Goal: Entertainment & Leisure: Consume media (video, audio)

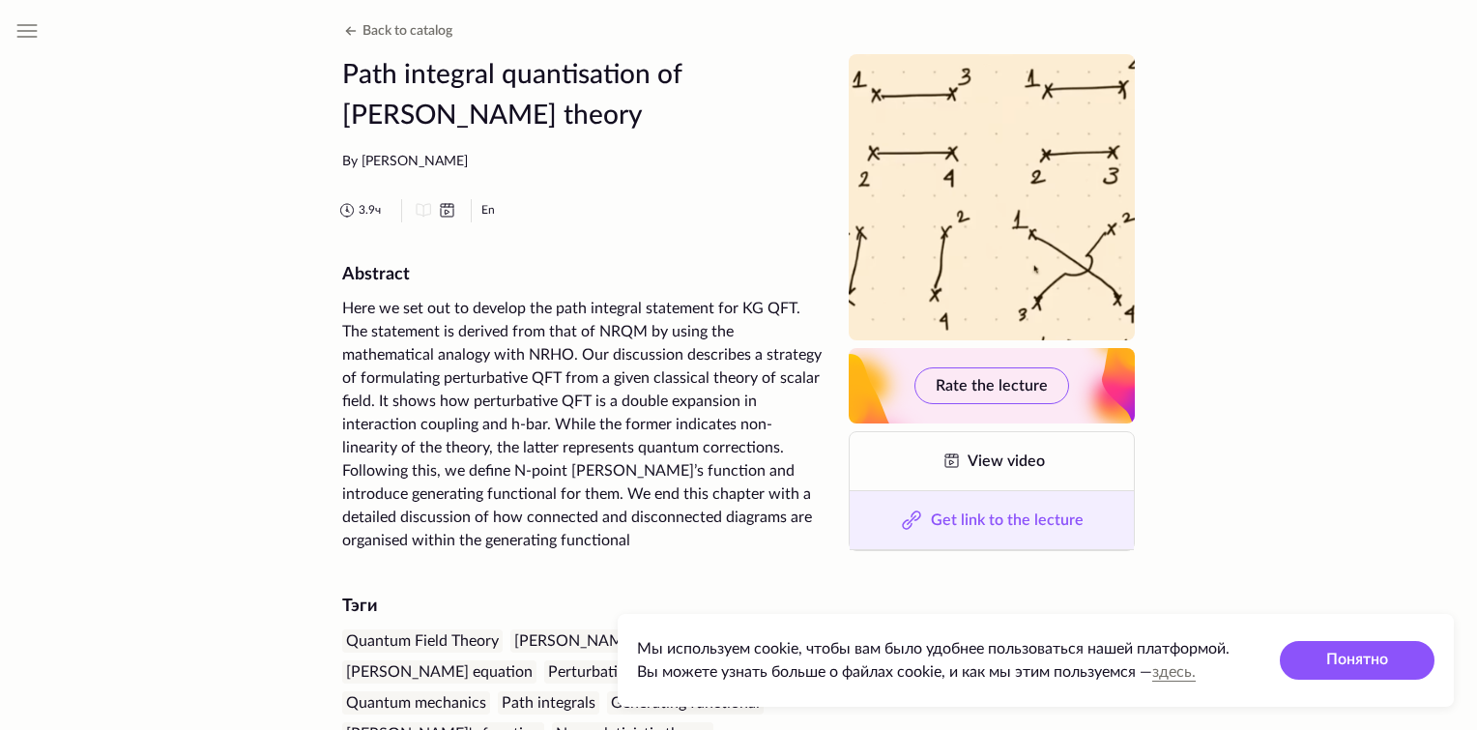
click at [993, 528] on button "Get link to the lecture" at bounding box center [991, 520] width 284 height 58
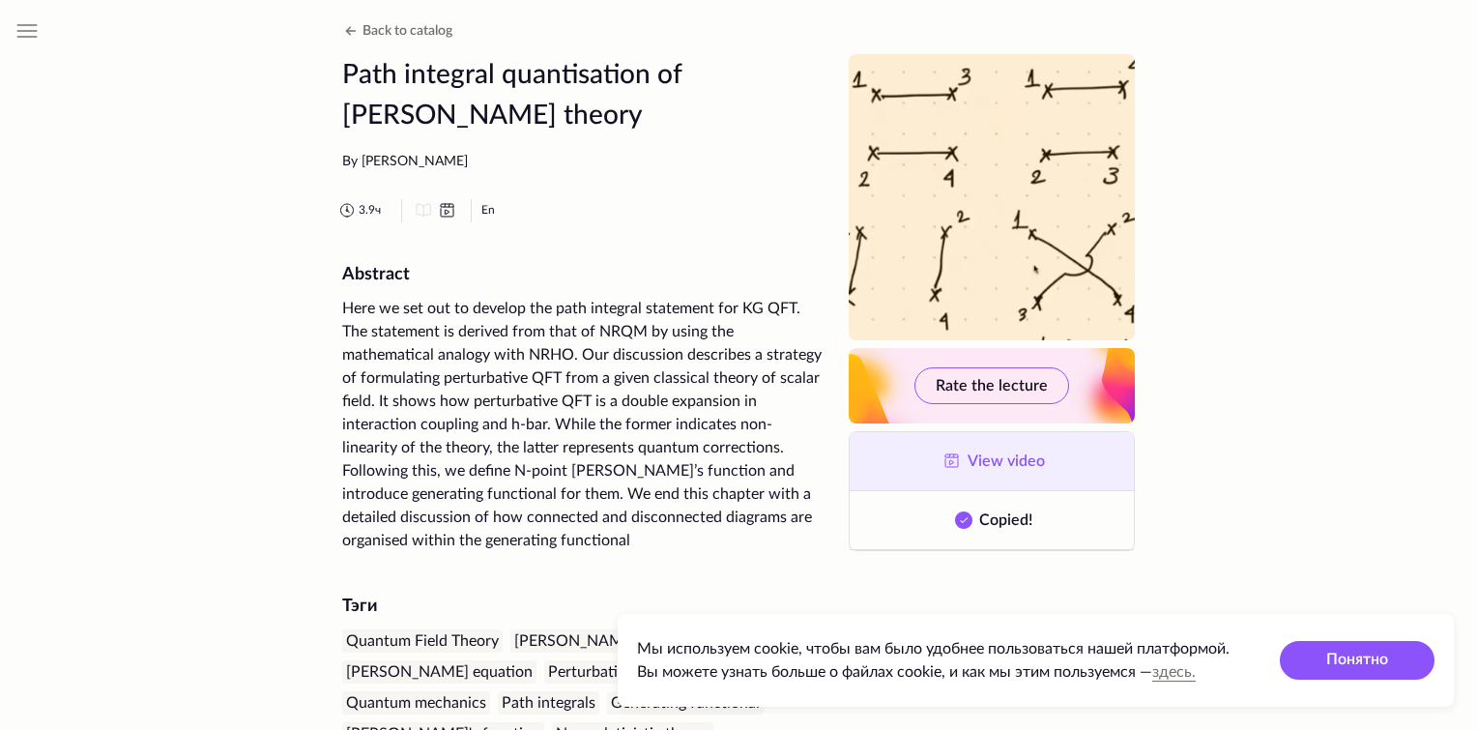
click at [963, 450] on link "View video" at bounding box center [991, 461] width 284 height 58
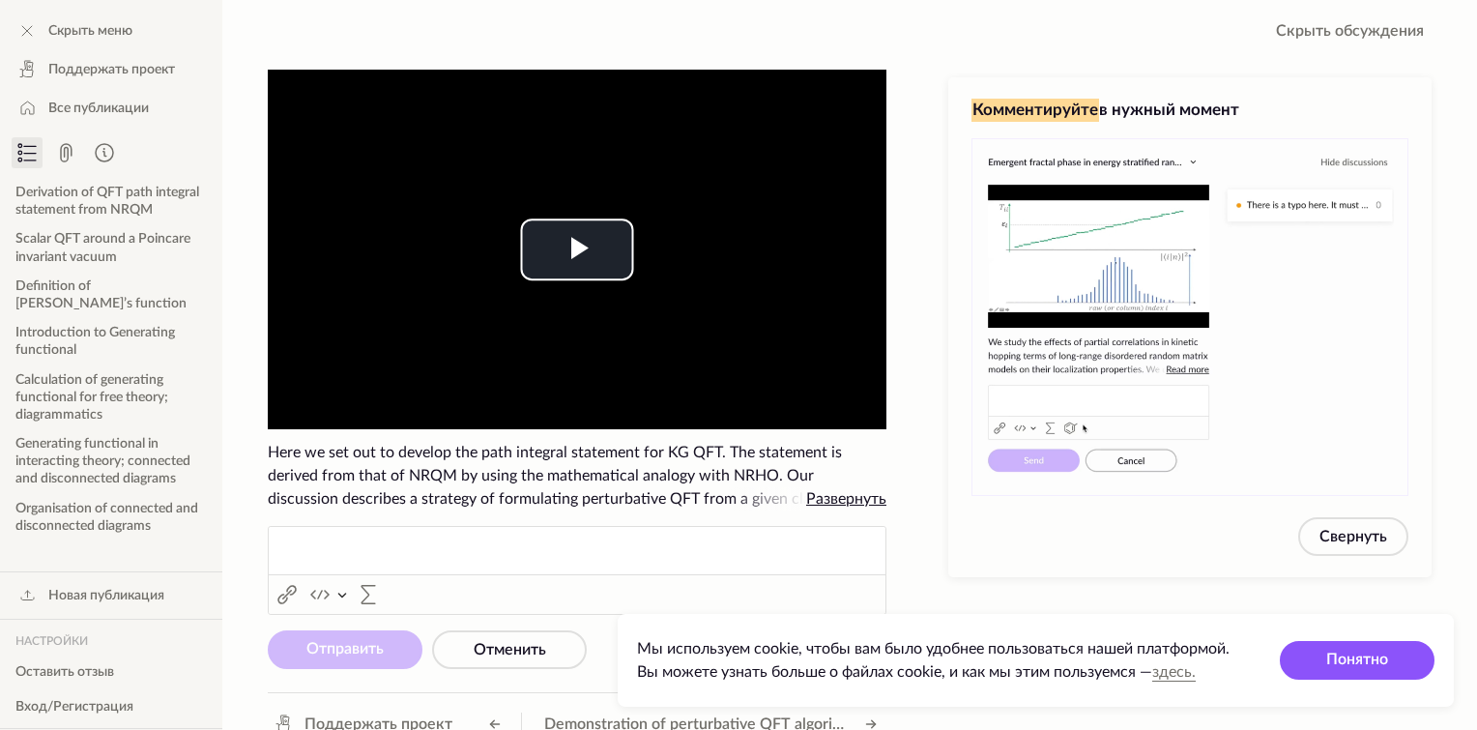
scroll to position [23, 0]
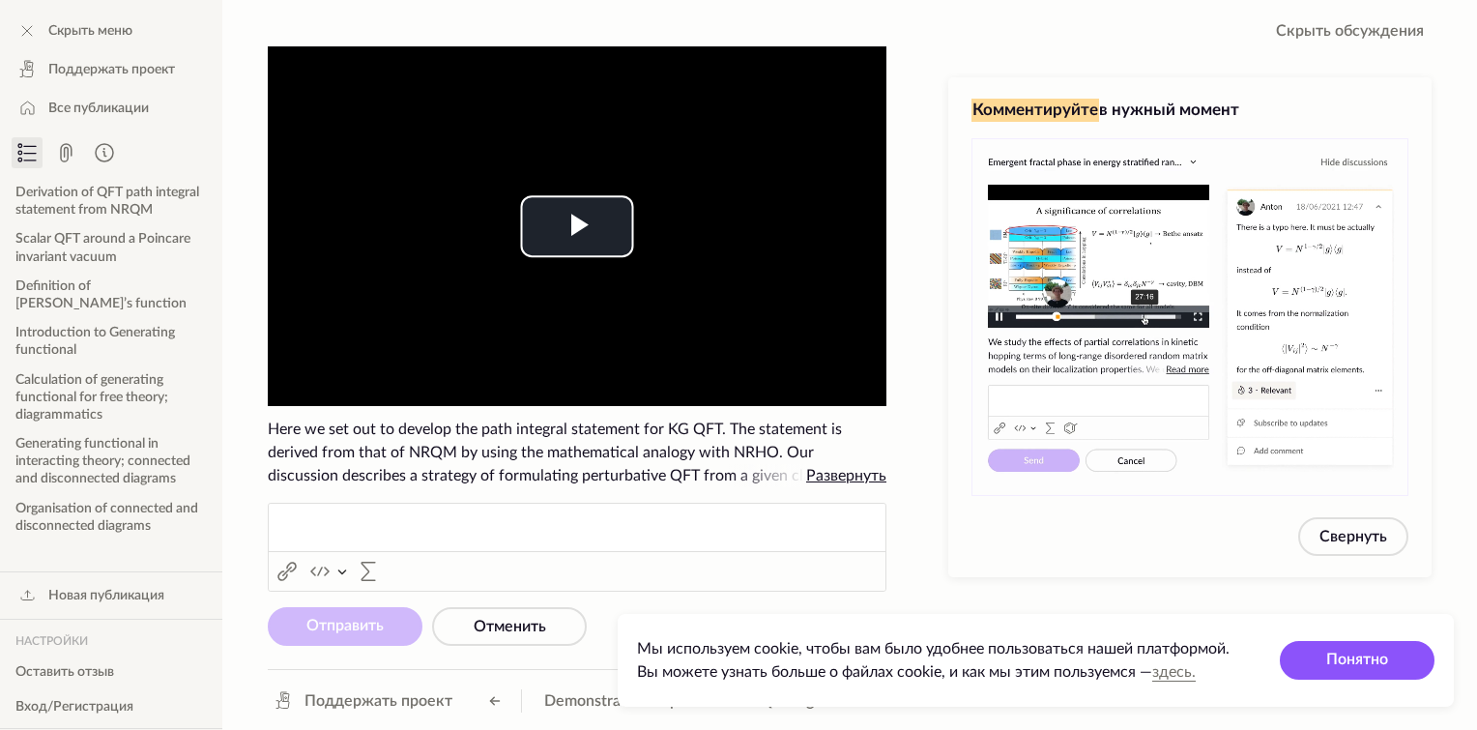
click at [838, 481] on span "Развернуть" at bounding box center [846, 475] width 80 height 15
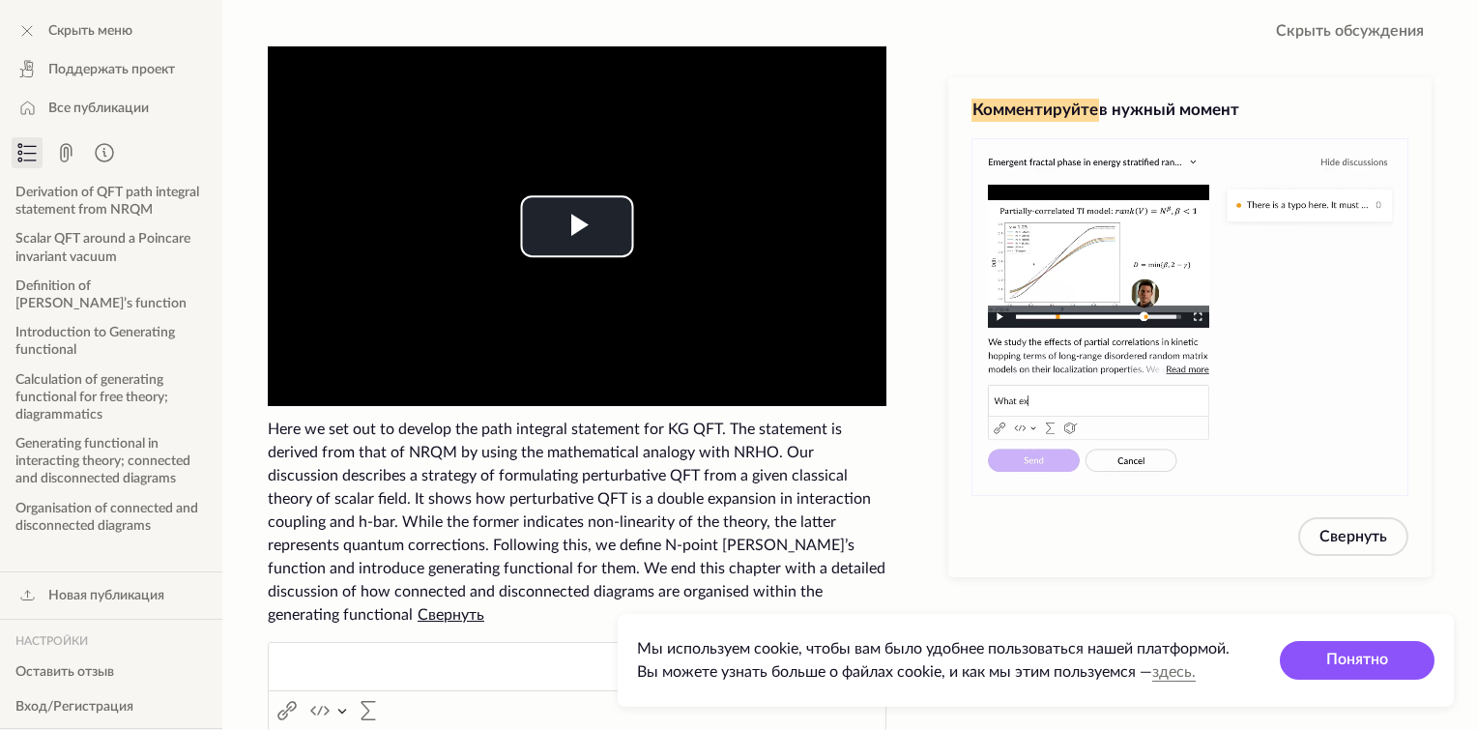
scroll to position [139, 0]
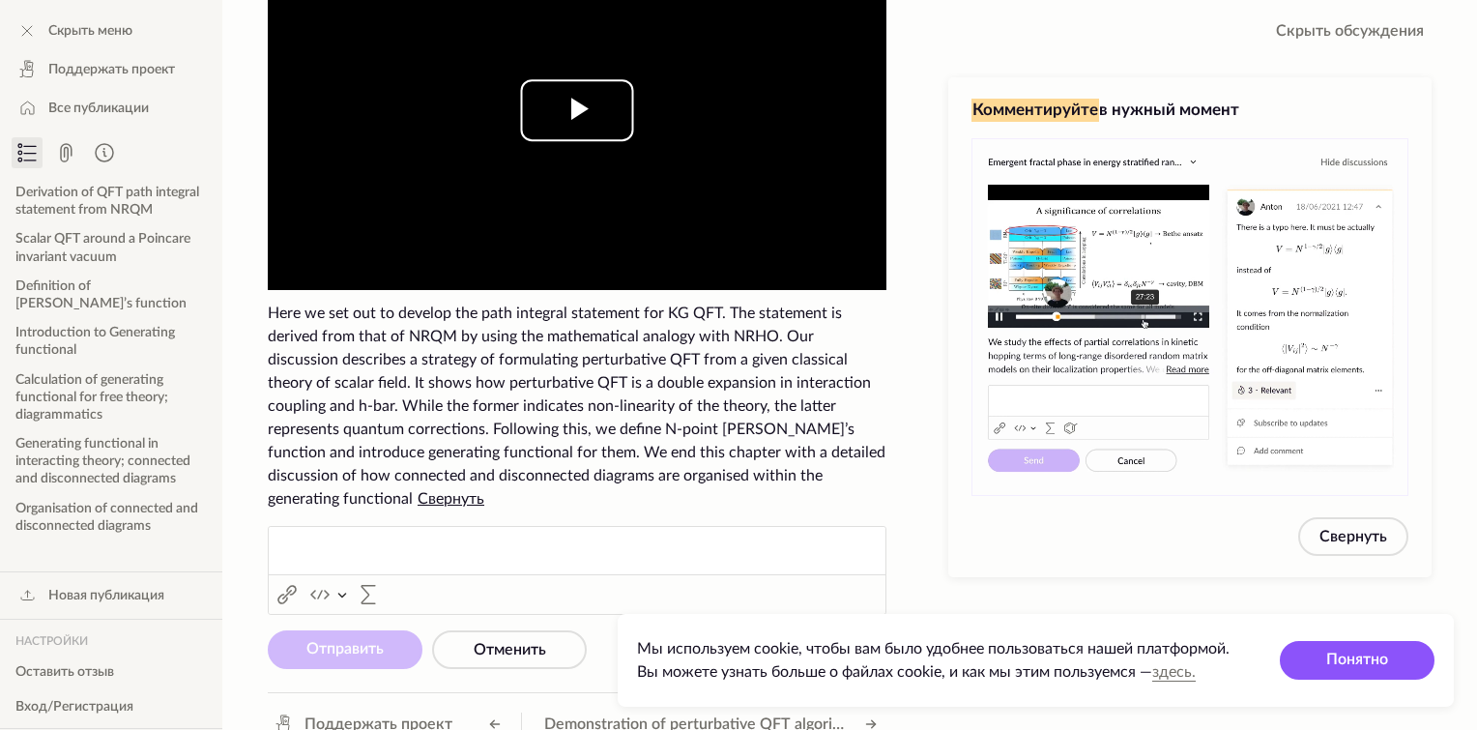
click at [577, 110] on span "Video Player" at bounding box center [577, 110] width 0 height 0
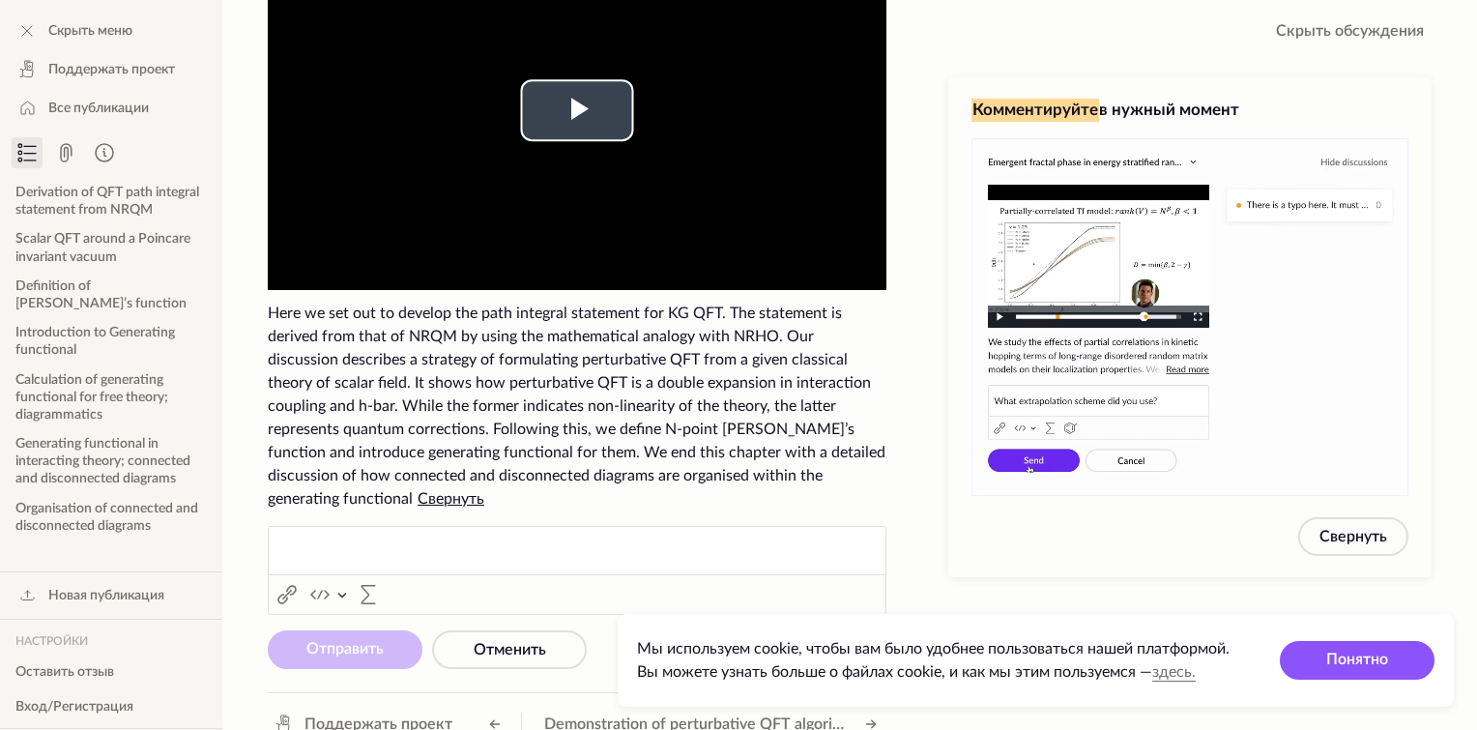
scroll to position [70, 0]
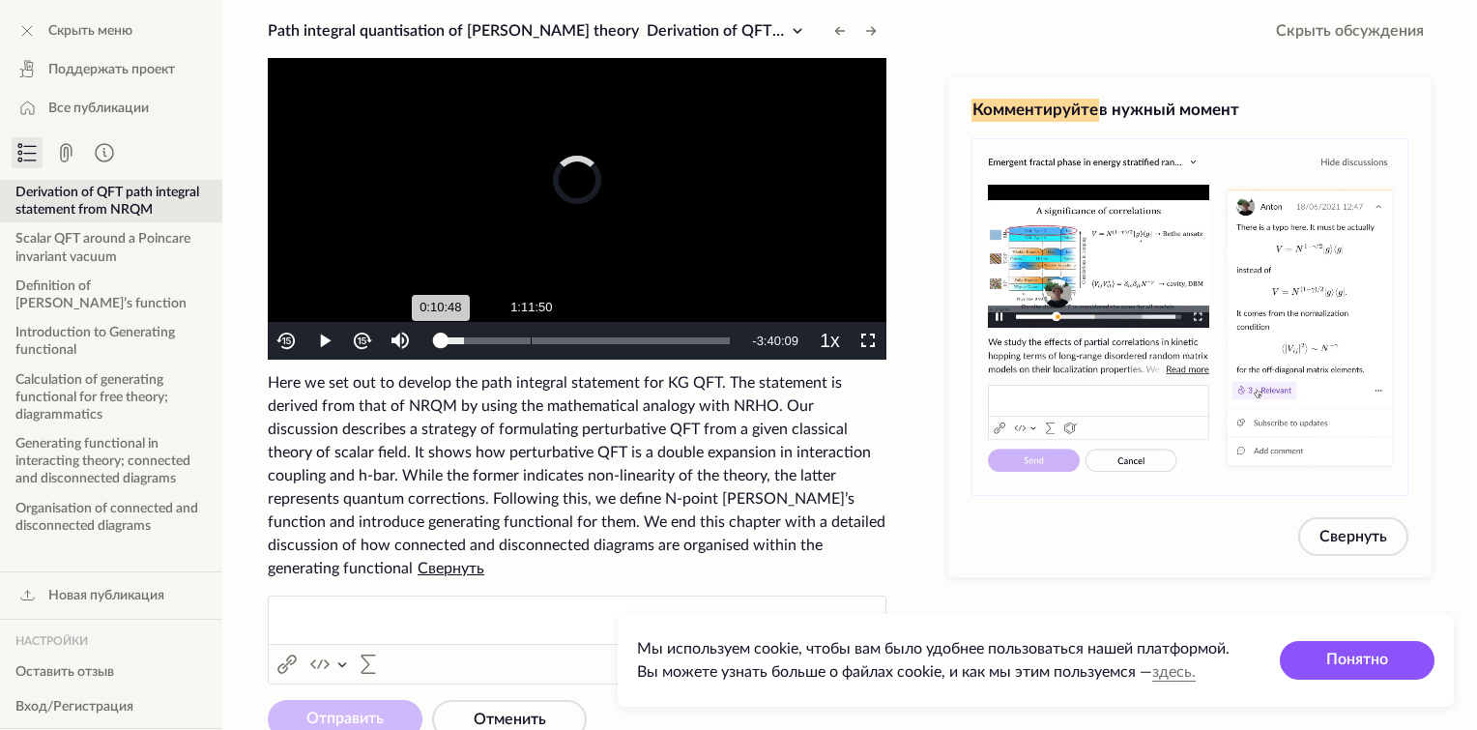
drag, startPoint x: 475, startPoint y: 342, endPoint x: 538, endPoint y: 342, distance: 62.8
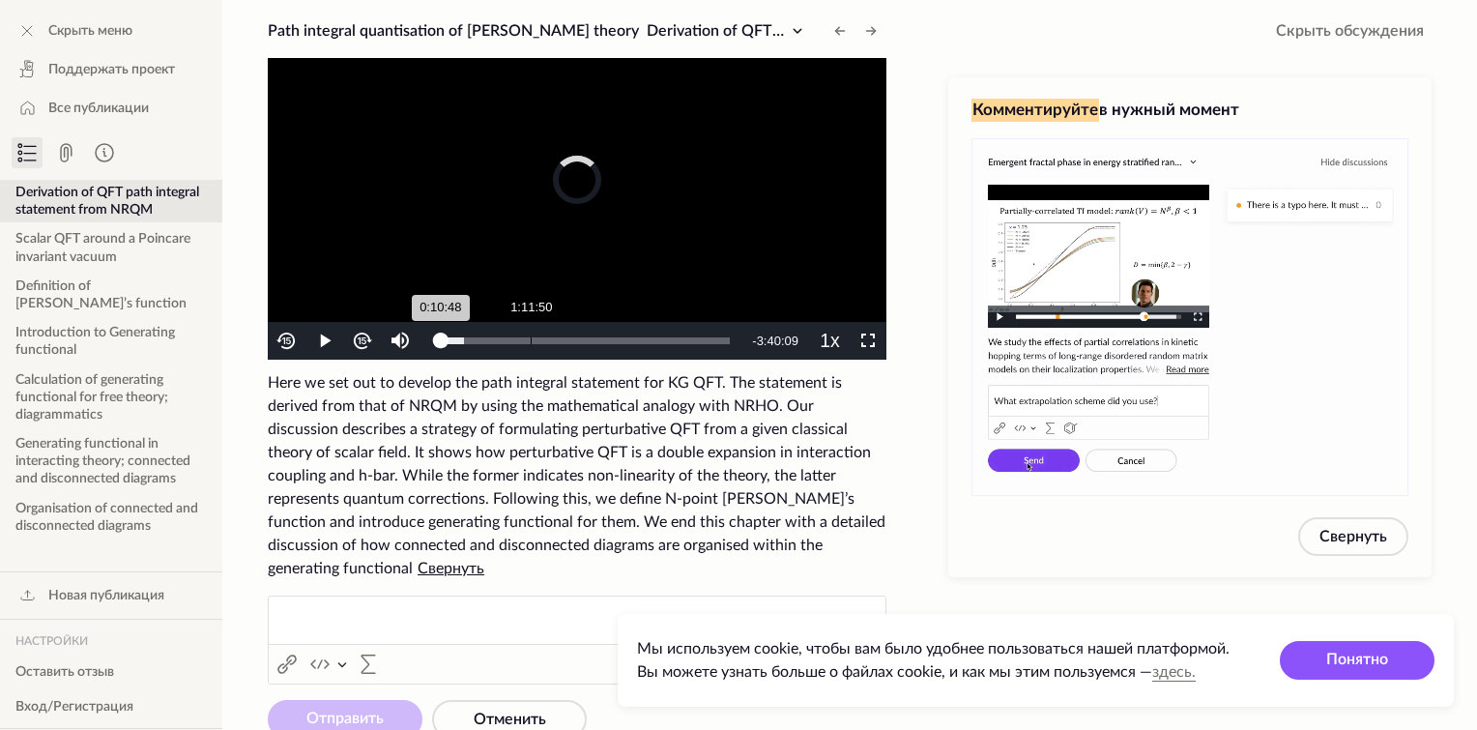
click at [538, 342] on div "Loaded : 8.10% 1:11:50 0:10:48" at bounding box center [585, 340] width 289 height 7
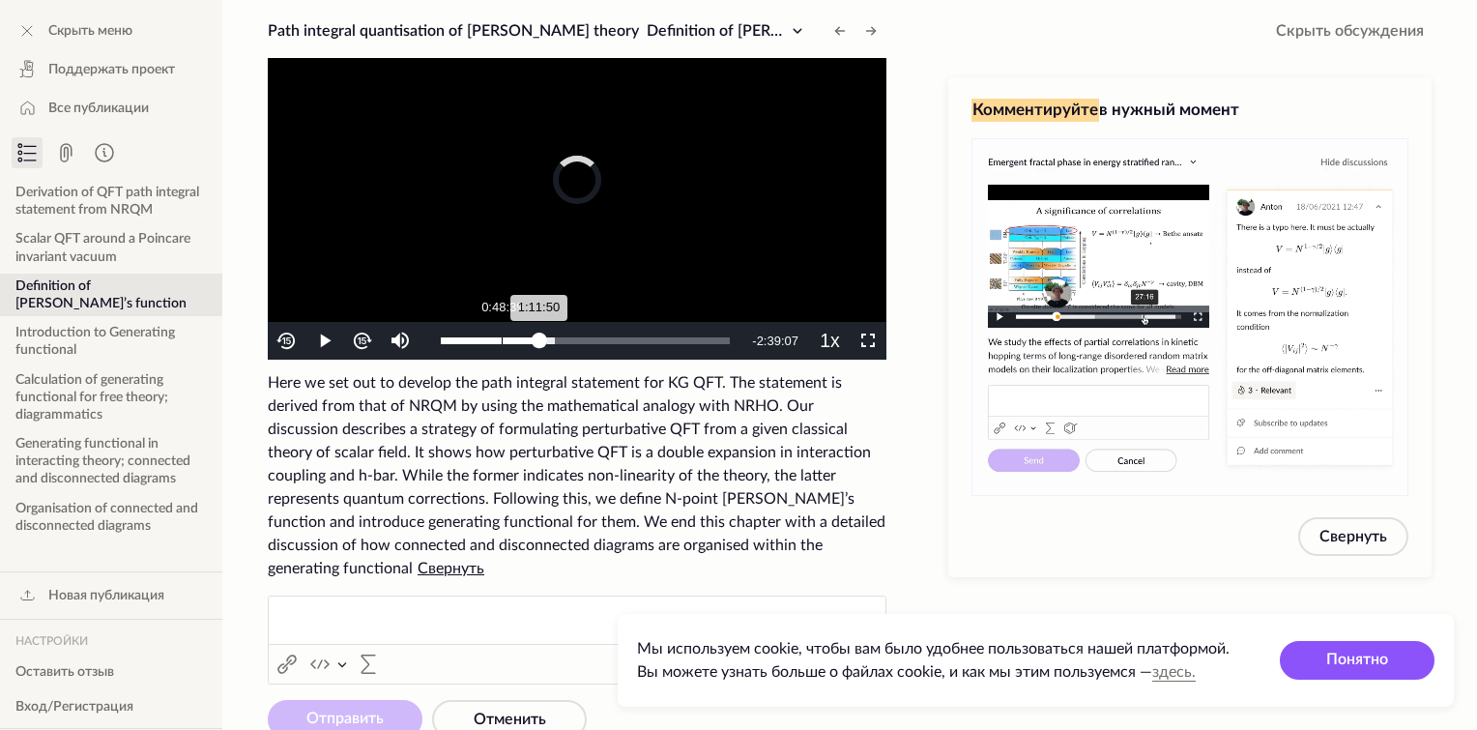
drag, startPoint x: 530, startPoint y: 339, endPoint x: 486, endPoint y: 338, distance: 43.5
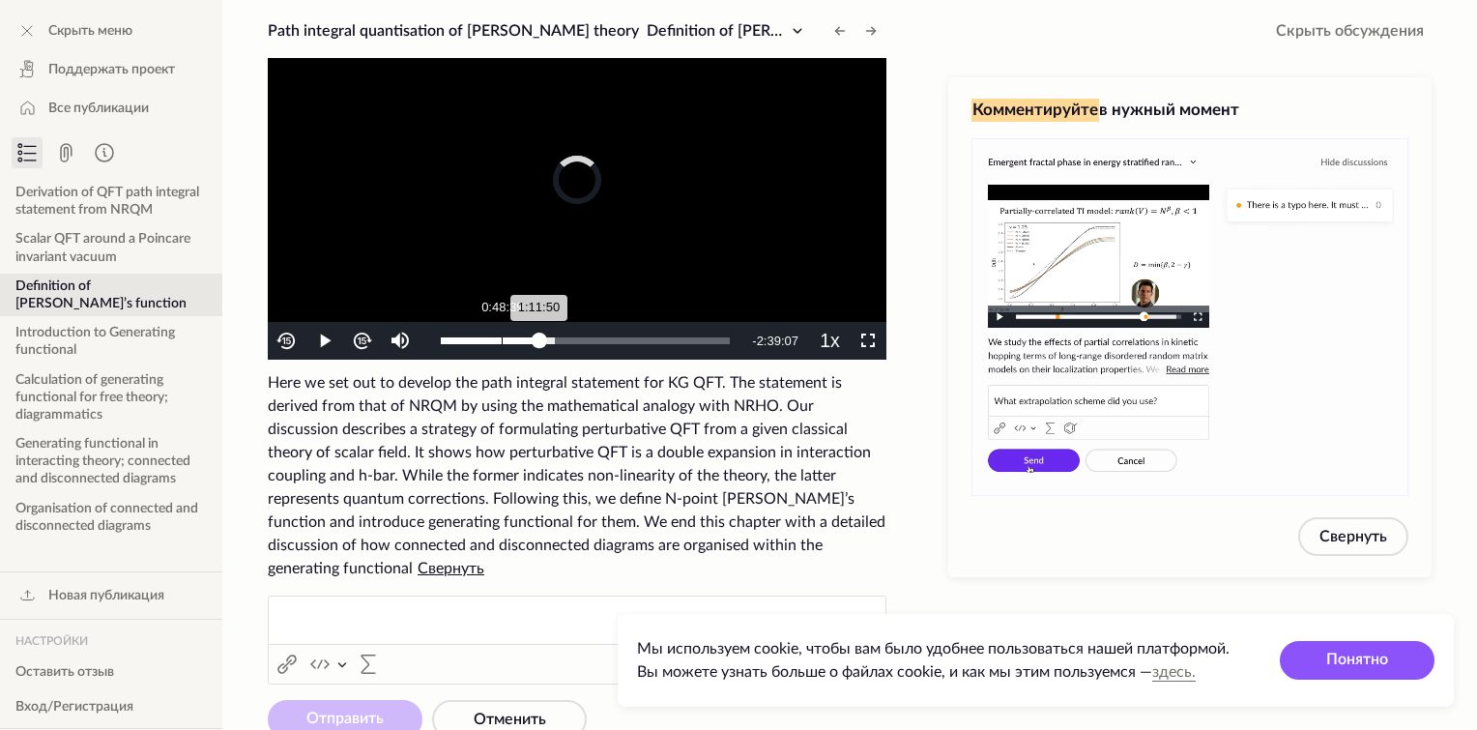
click at [486, 338] on div "Loaded : 39.47% 0:48:39 1:11:50" at bounding box center [585, 340] width 289 height 7
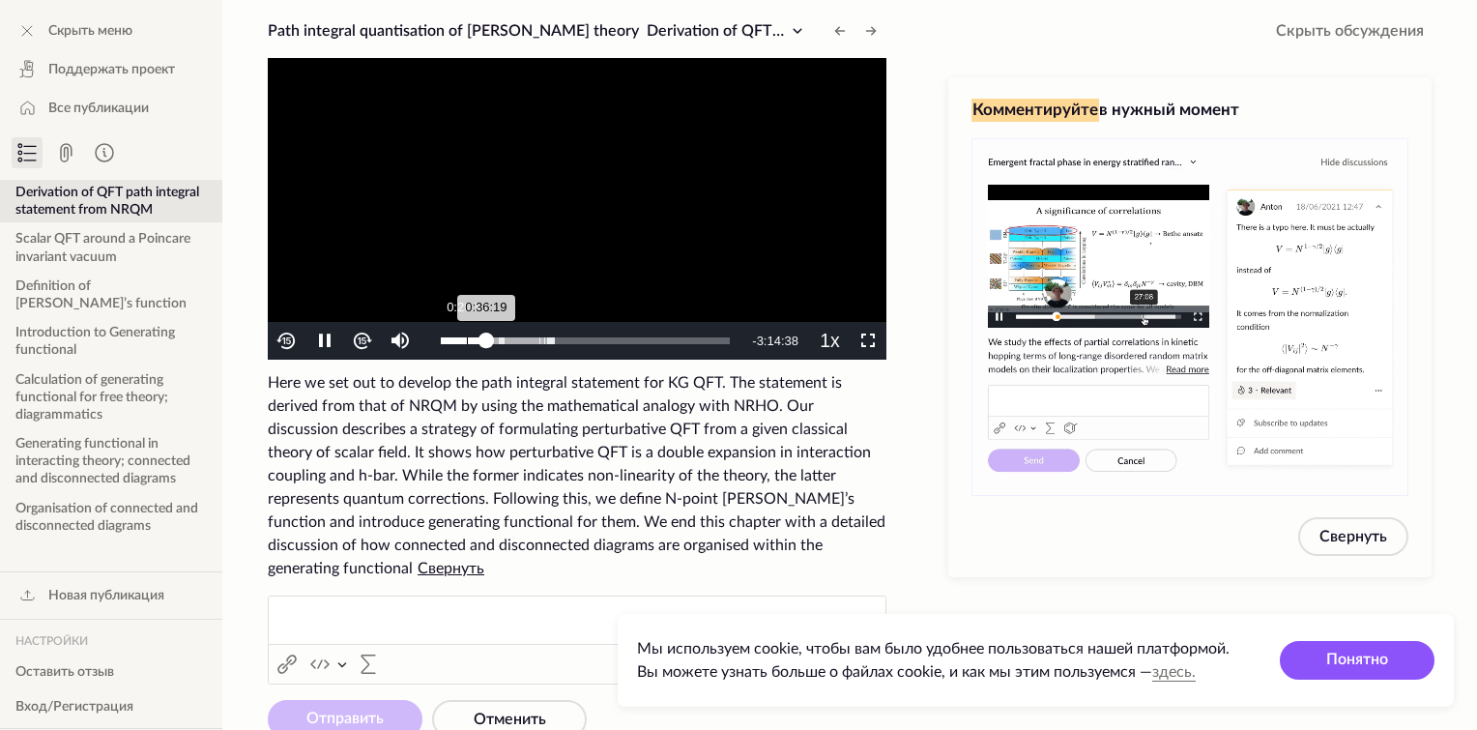
click at [467, 341] on div "0:20:51" at bounding box center [467, 340] width 1 height 7
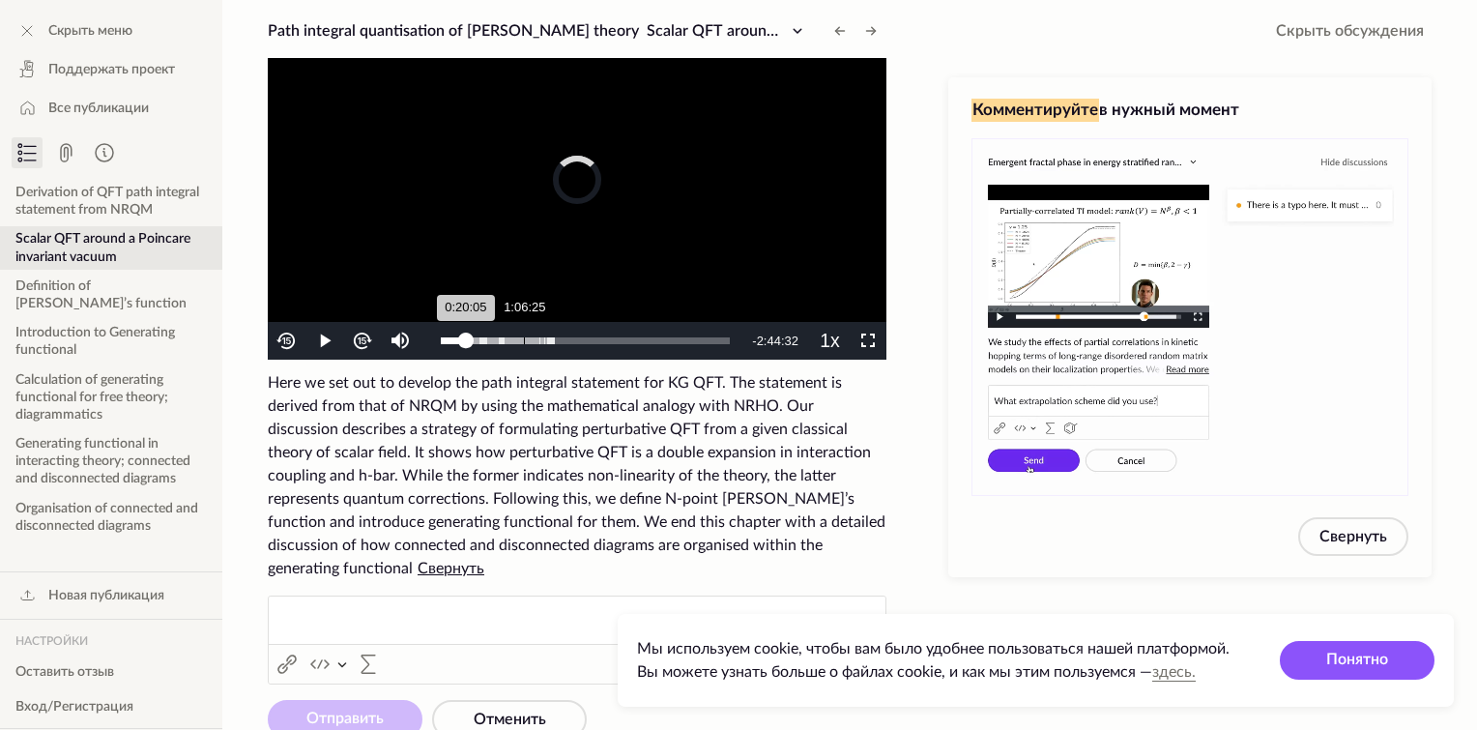
click at [524, 341] on div "1:06:25" at bounding box center [524, 340] width 1 height 7
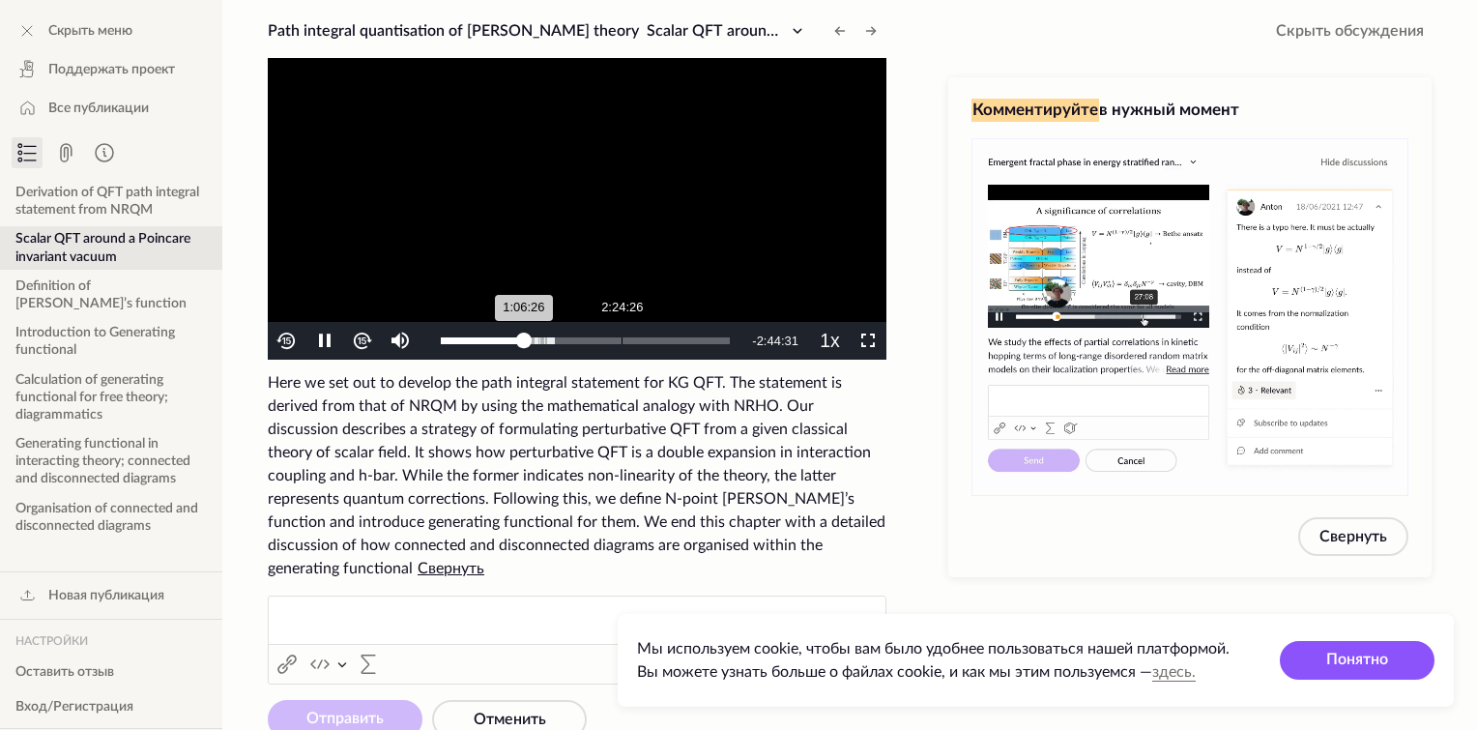
click at [622, 341] on div "2:24:26" at bounding box center [621, 340] width 1 height 7
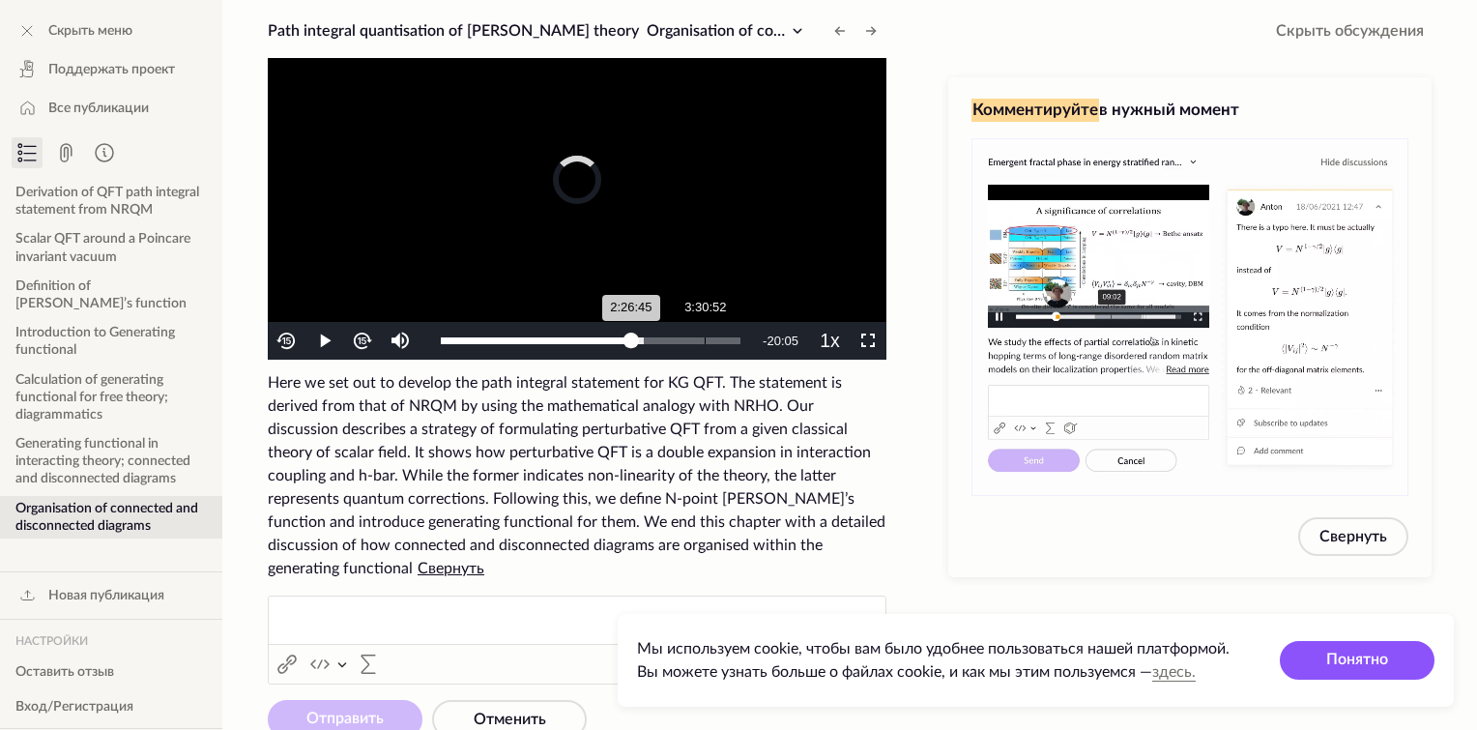
click at [704, 332] on div "Loaded : 67.61% 3:30:52 2:26:45" at bounding box center [590, 341] width 319 height 38
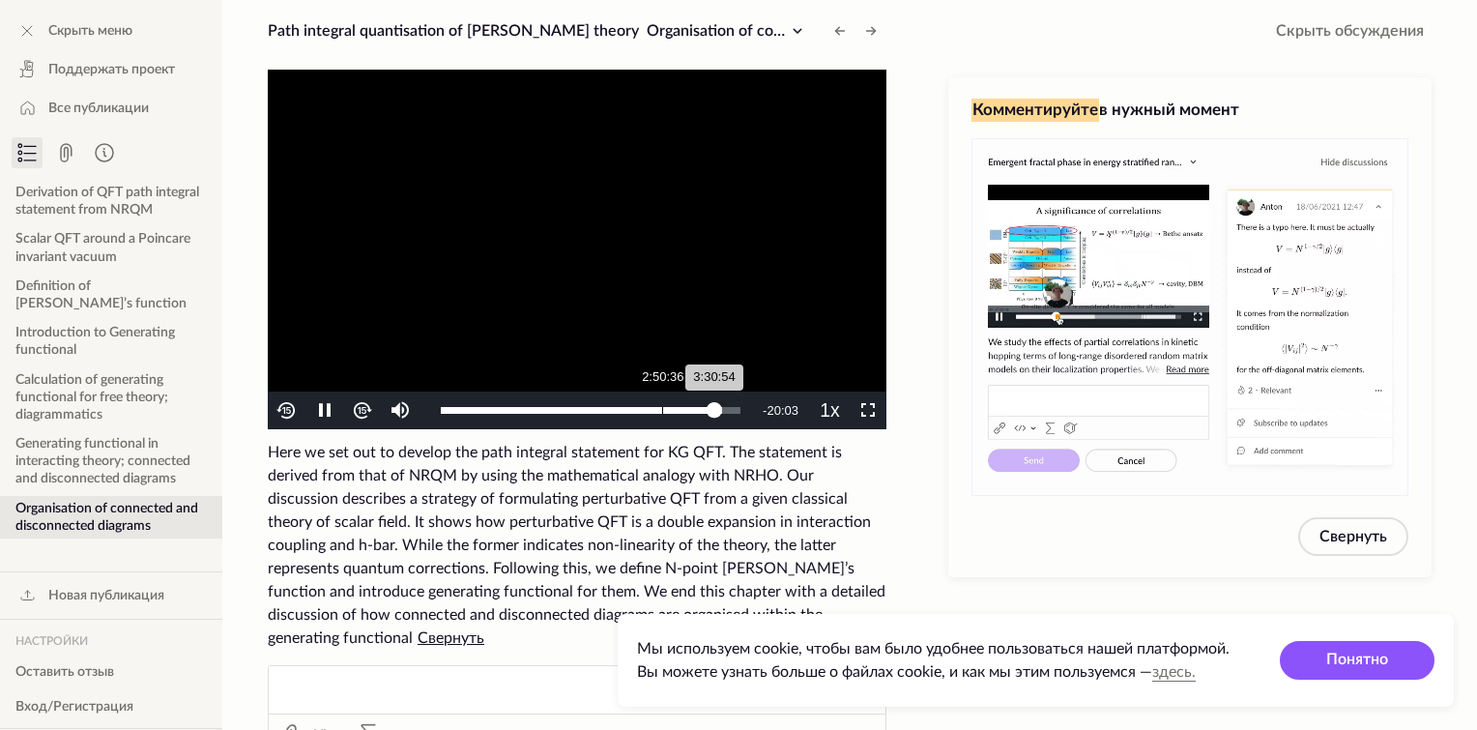
click at [662, 400] on div "Loaded : 93.86% 2:50:36 3:30:54" at bounding box center [590, 410] width 319 height 38
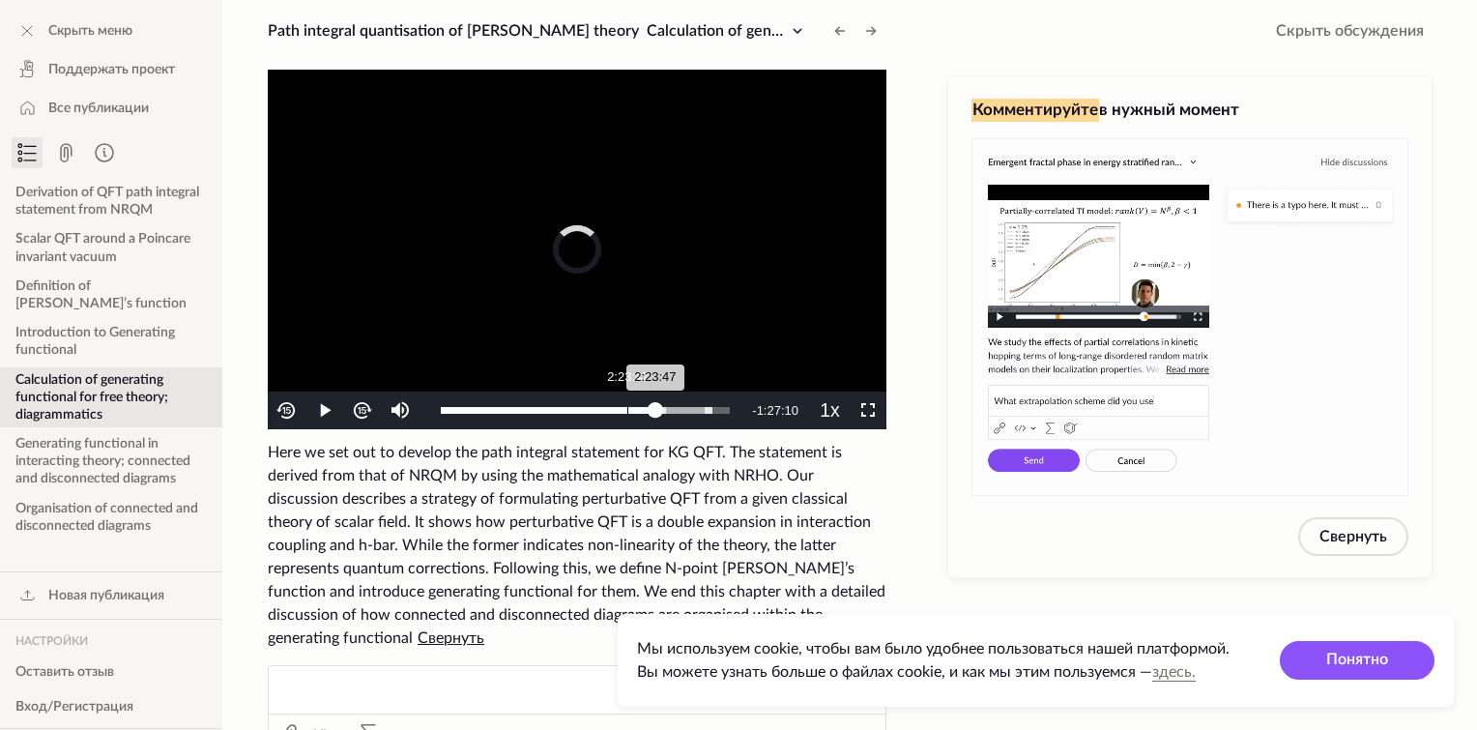
click at [626, 405] on div "Loaded : 93.86% 2:23:47 2:23:47" at bounding box center [585, 410] width 308 height 38
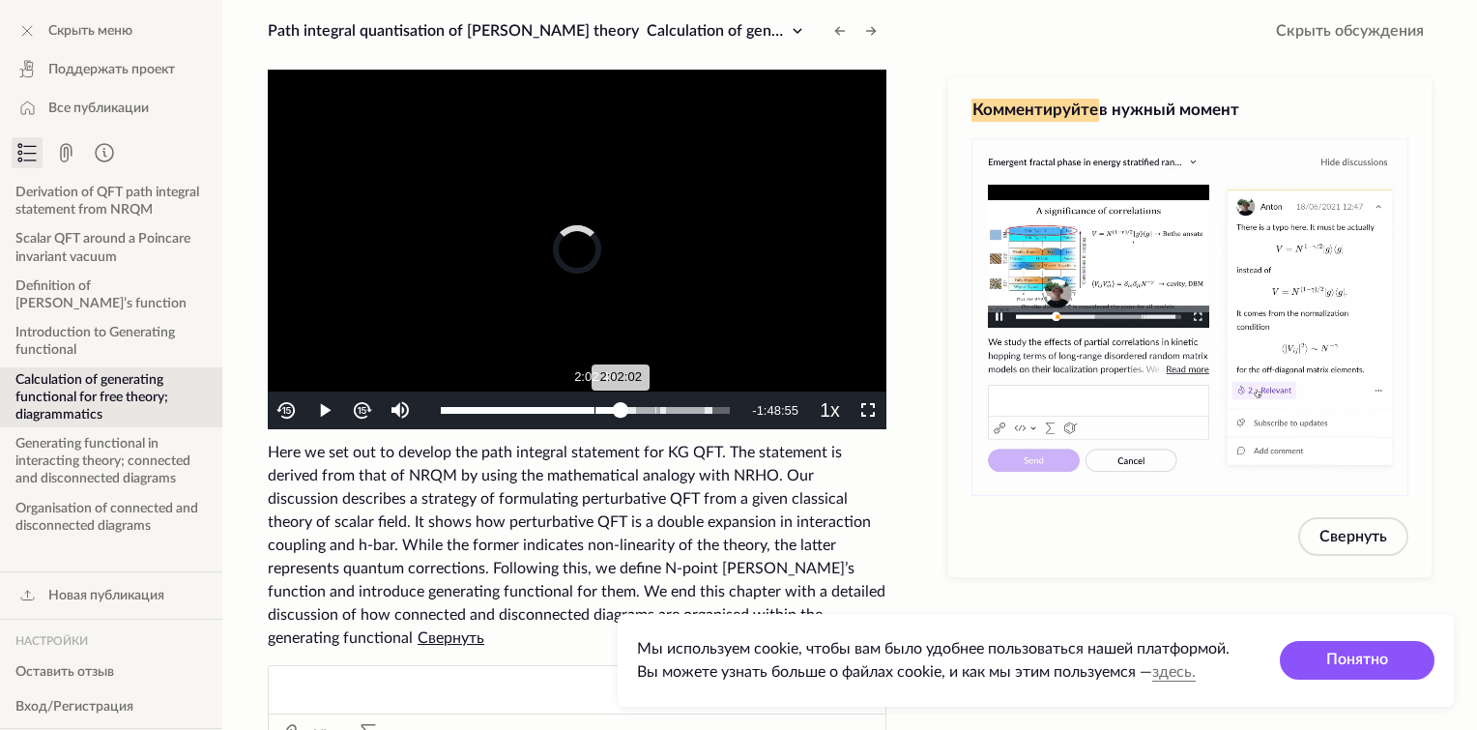
click at [592, 412] on div "2:02:02" at bounding box center [531, 410] width 180 height 7
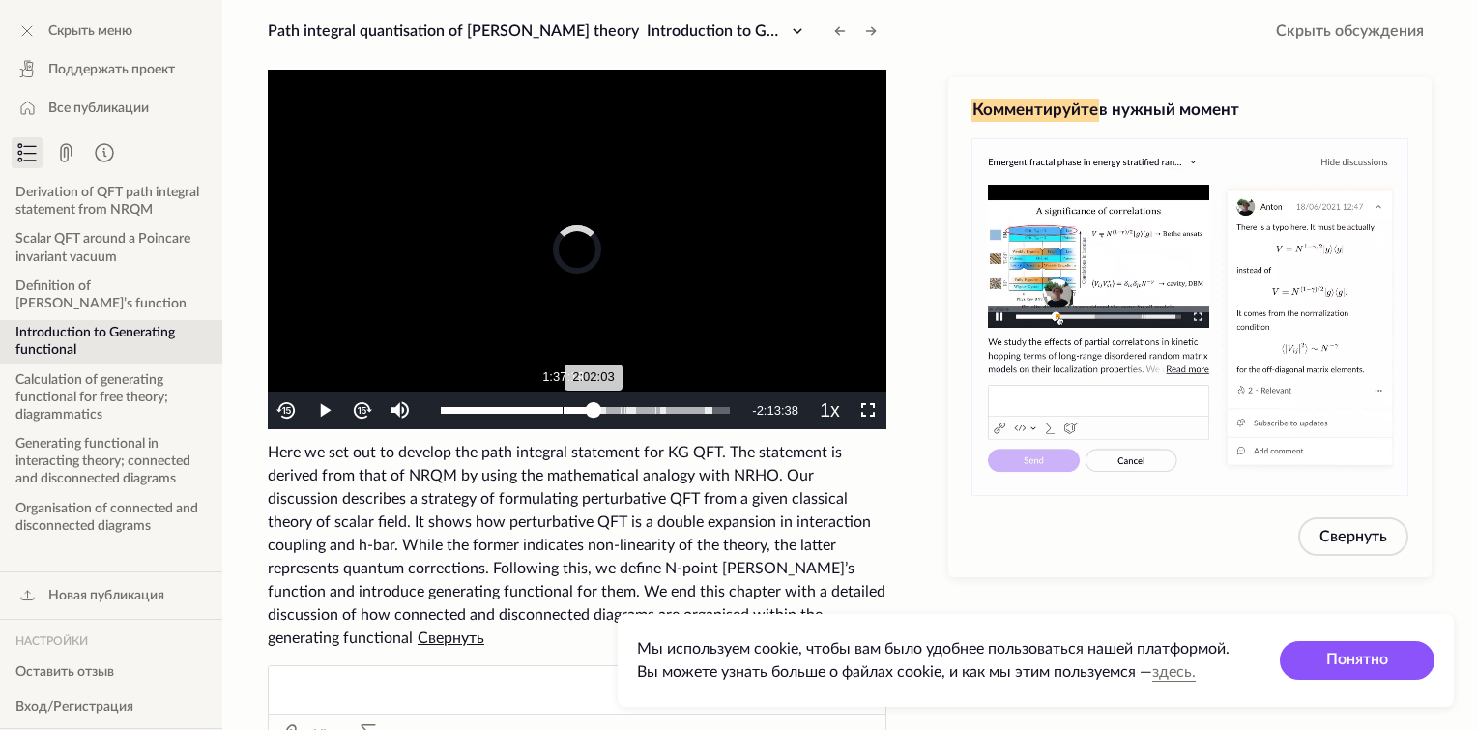
click at [562, 411] on div "1:37:19" at bounding box center [562, 410] width 1 height 7
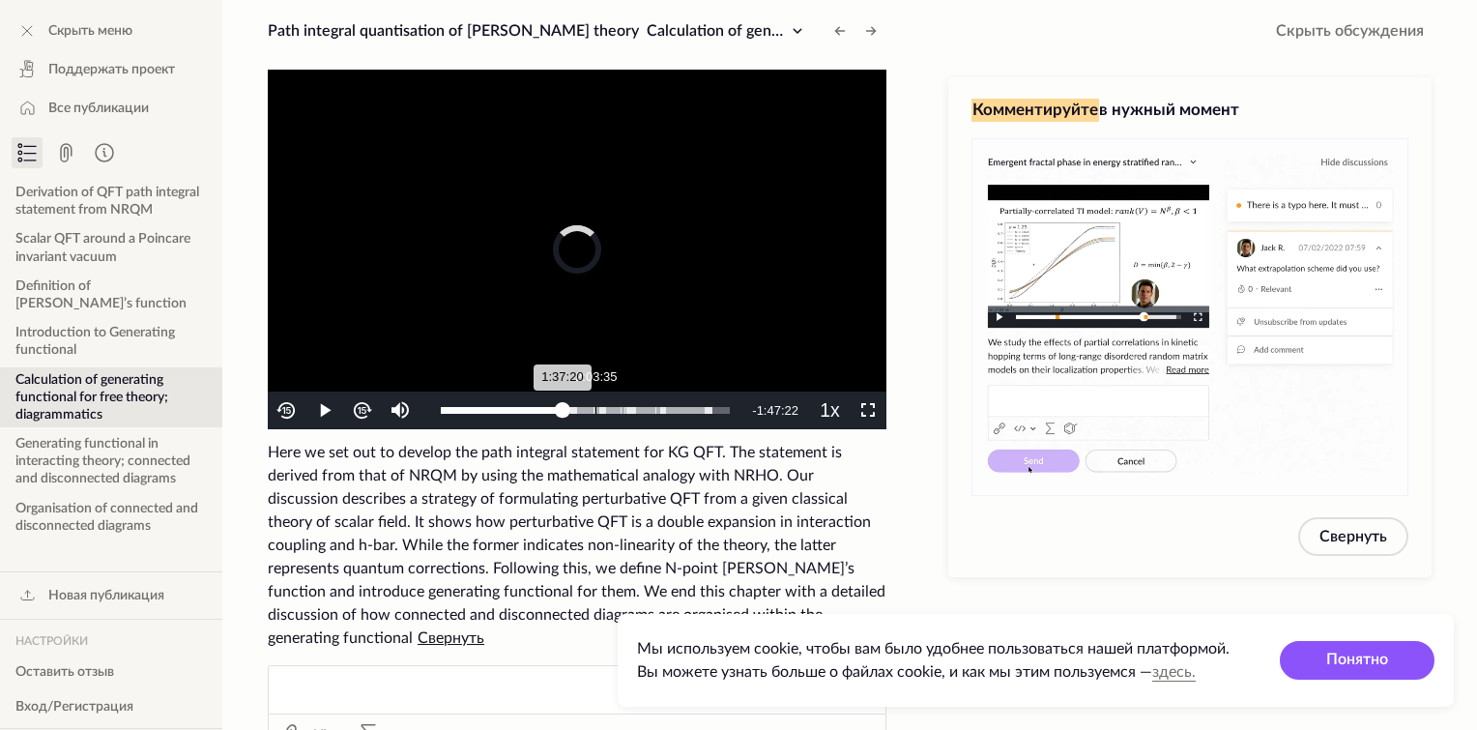
click at [595, 411] on div "2:03:35" at bounding box center [595, 410] width 1 height 7
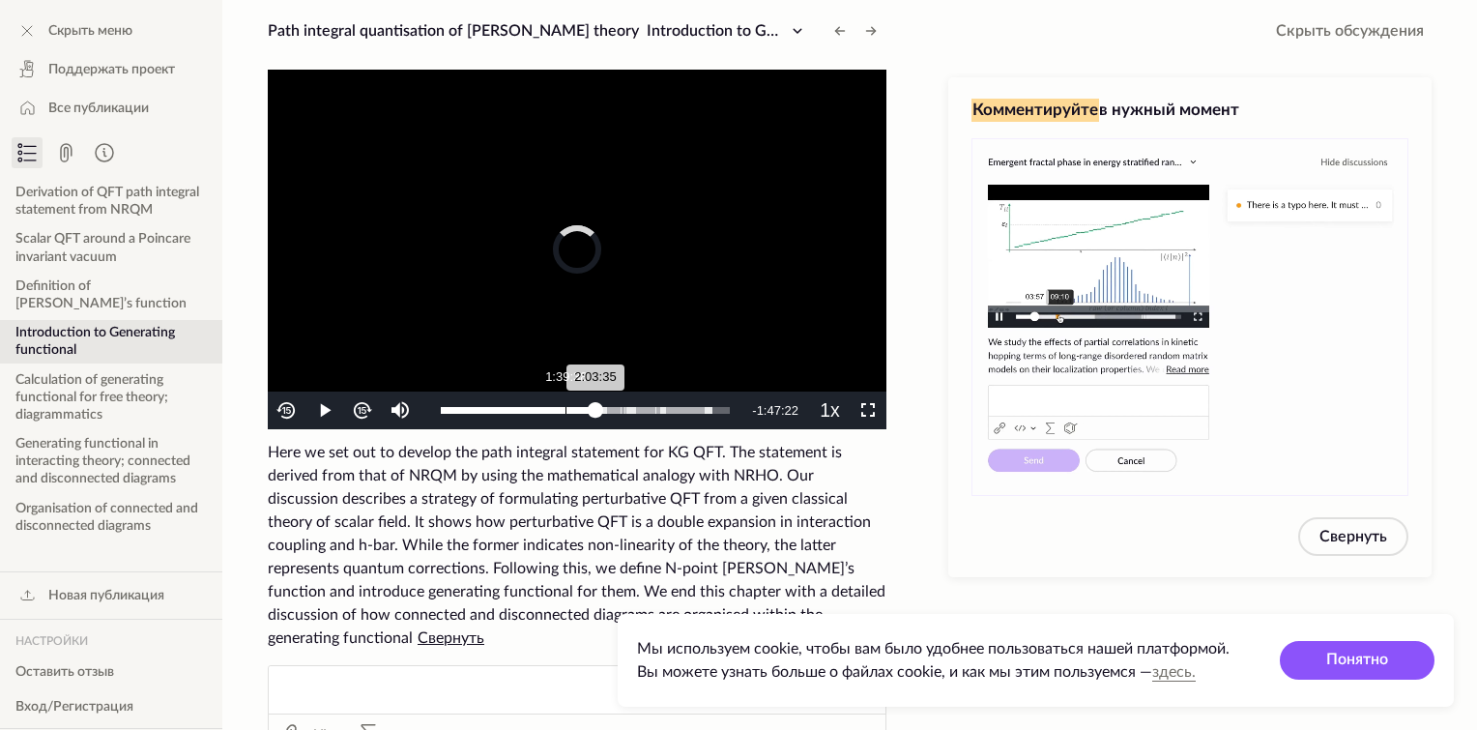
click at [565, 411] on div "1:39:38" at bounding box center [565, 410] width 1 height 7
